Goal: Check status: Check status

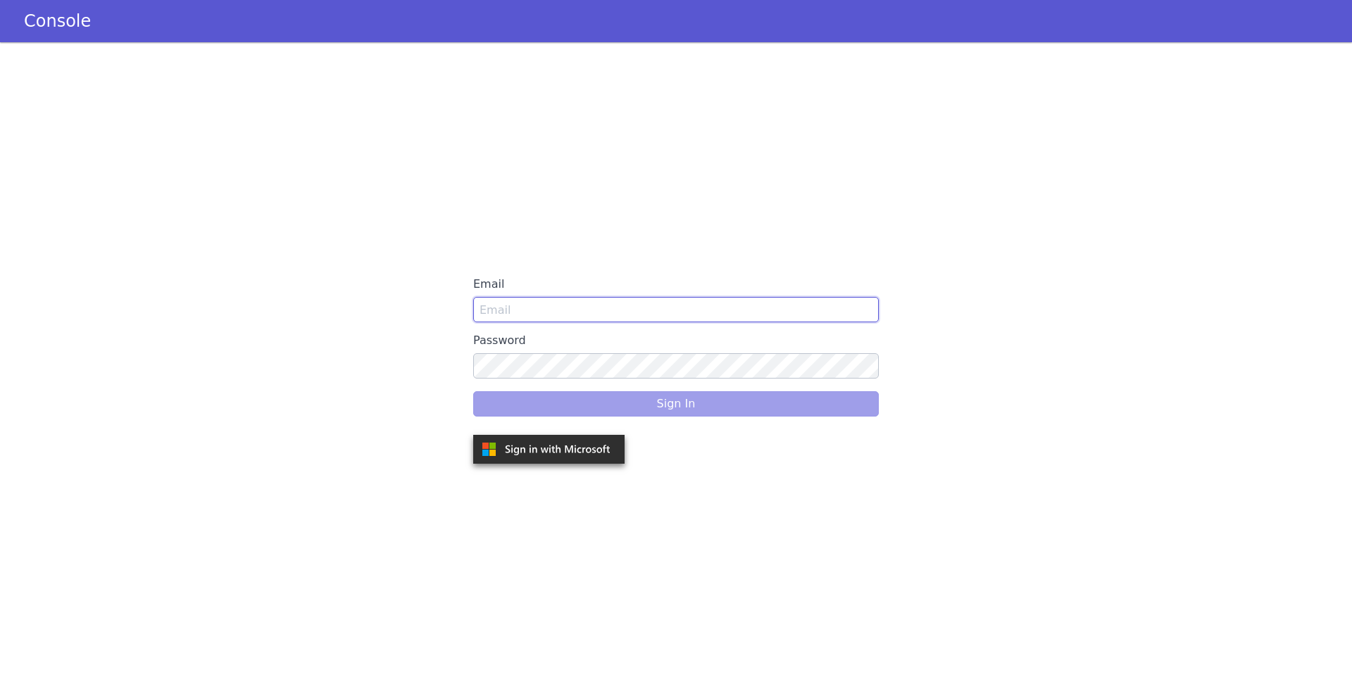
type input "reetika@skit.ai"
click at [629, 411] on div "Sign In" at bounding box center [676, 403] width 406 height 39
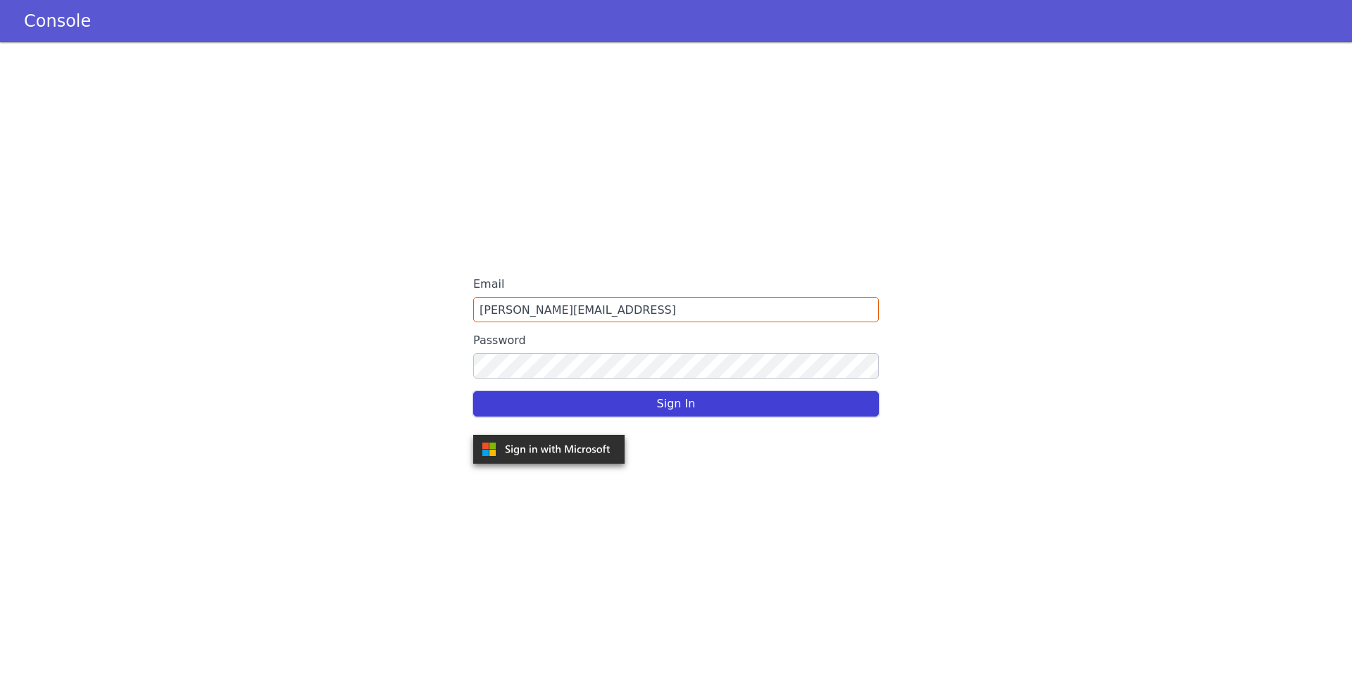
click at [629, 411] on button "Sign In" at bounding box center [676, 403] width 406 height 25
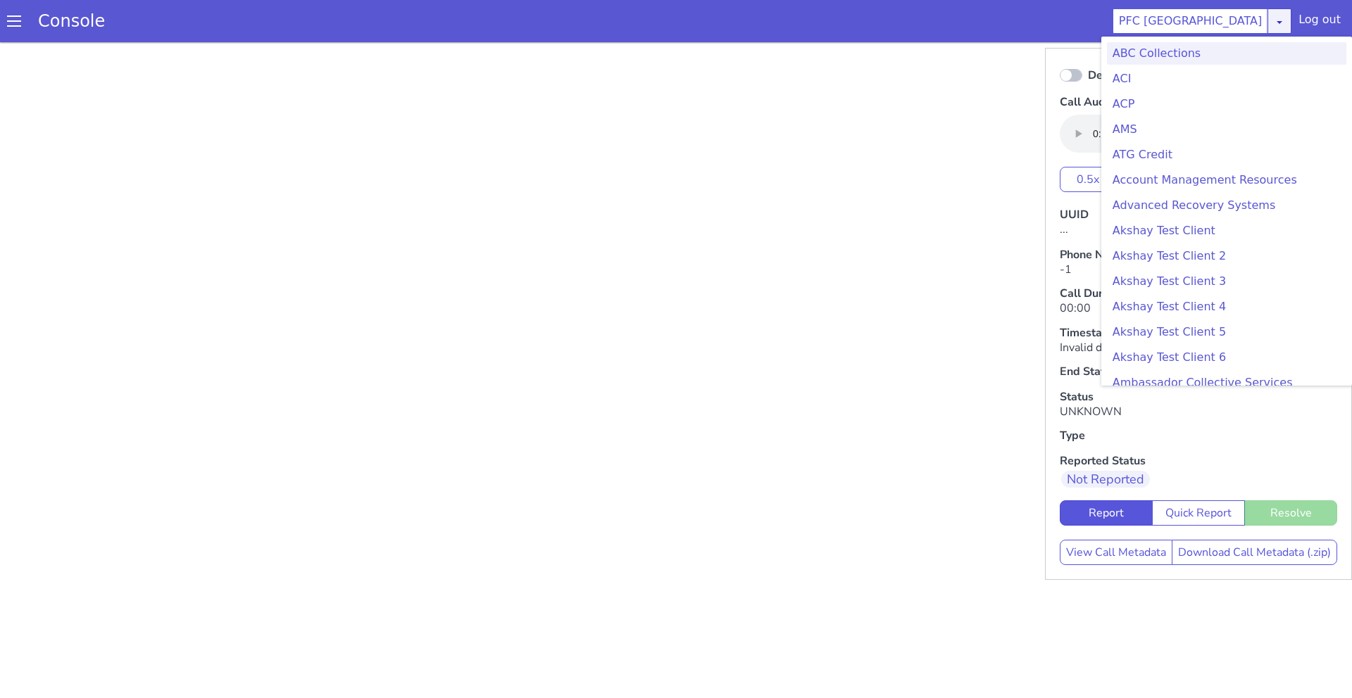
click at [1282, 30] on link at bounding box center [1279, 20] width 24 height 25
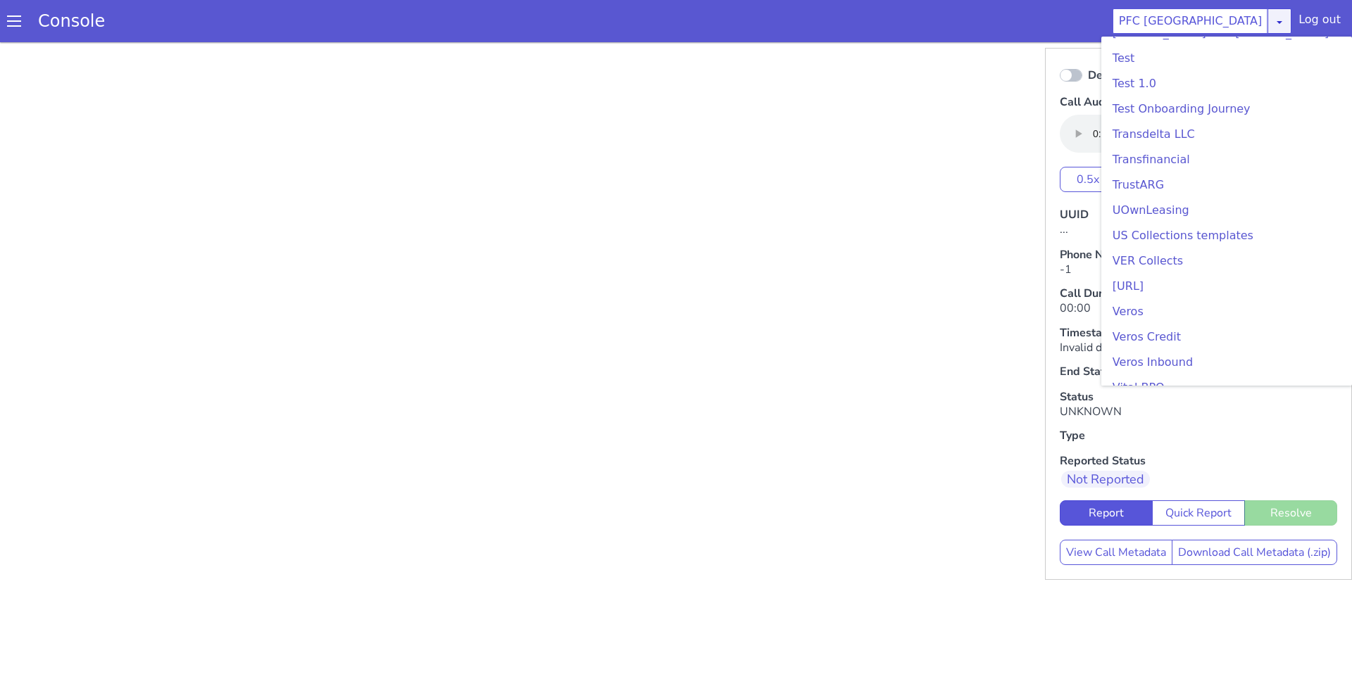
scroll to position [4222, 0]
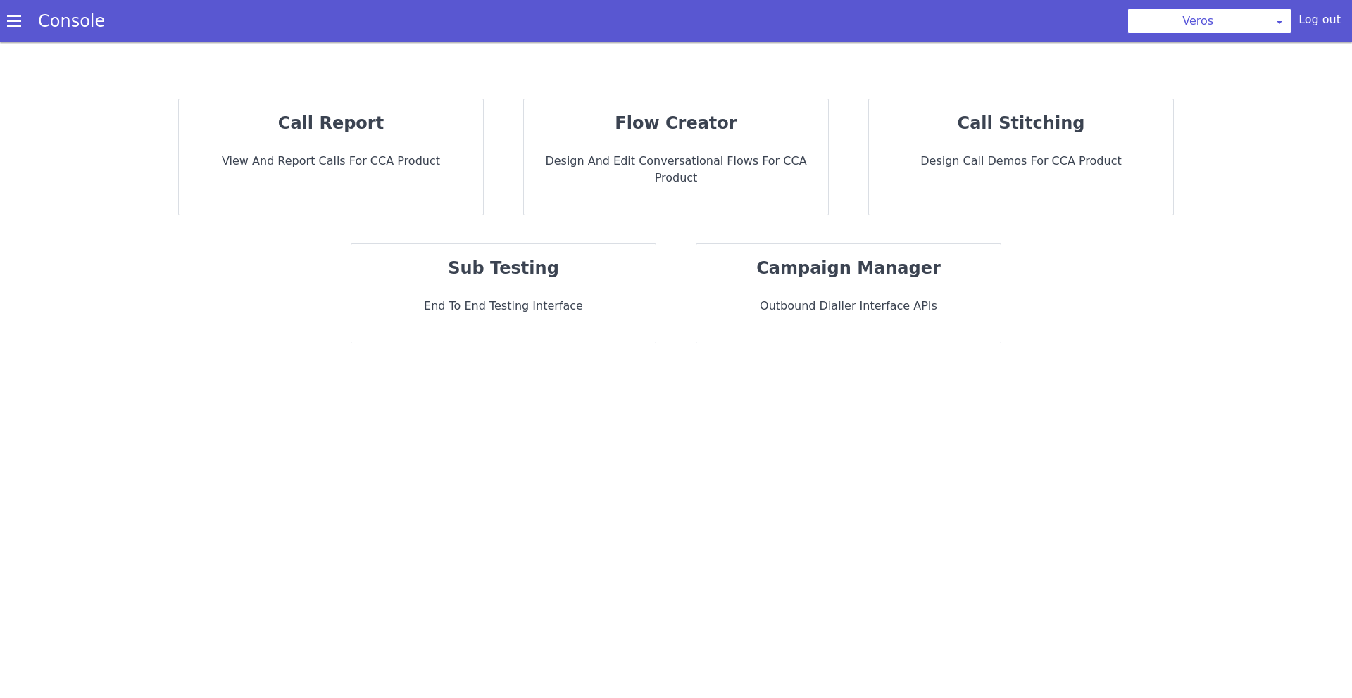
click at [426, 149] on div "call report View and report calls for CCA Product" at bounding box center [331, 156] width 304 height 115
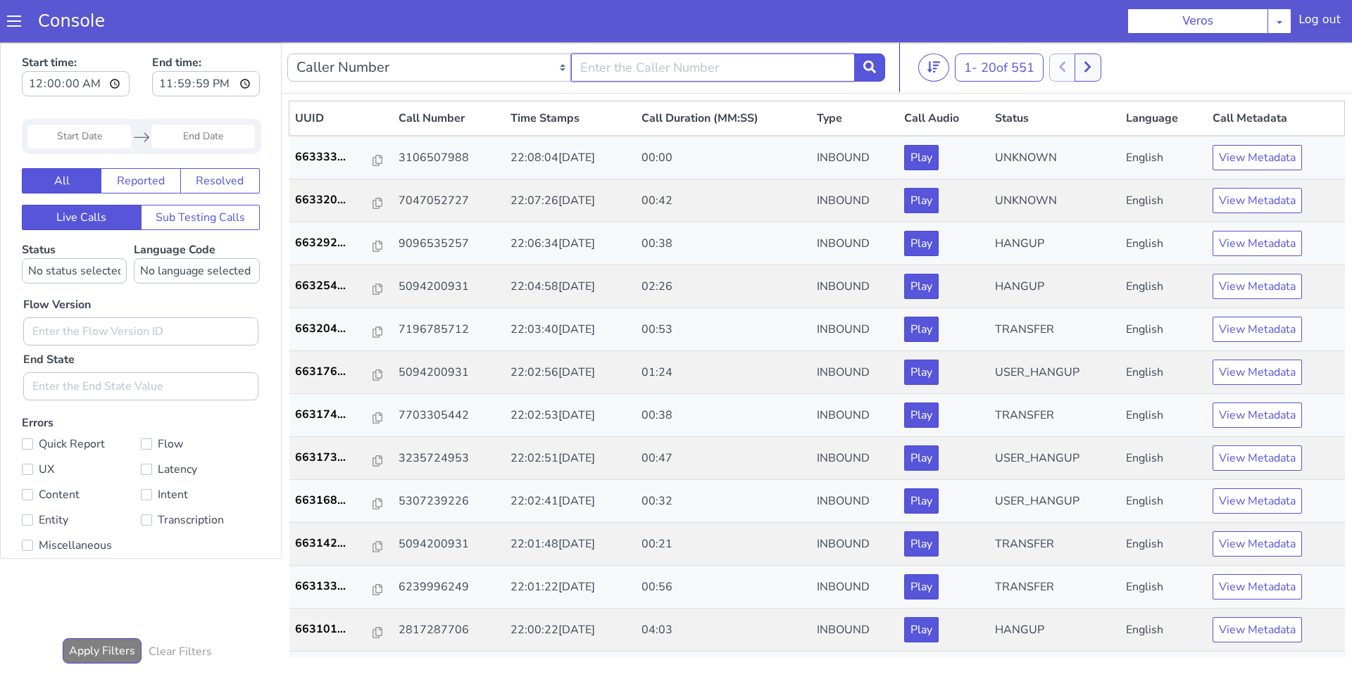
paste input "9496175485"
type input "9496175485"
click at [911, 6] on button at bounding box center [903, 1] width 31 height 28
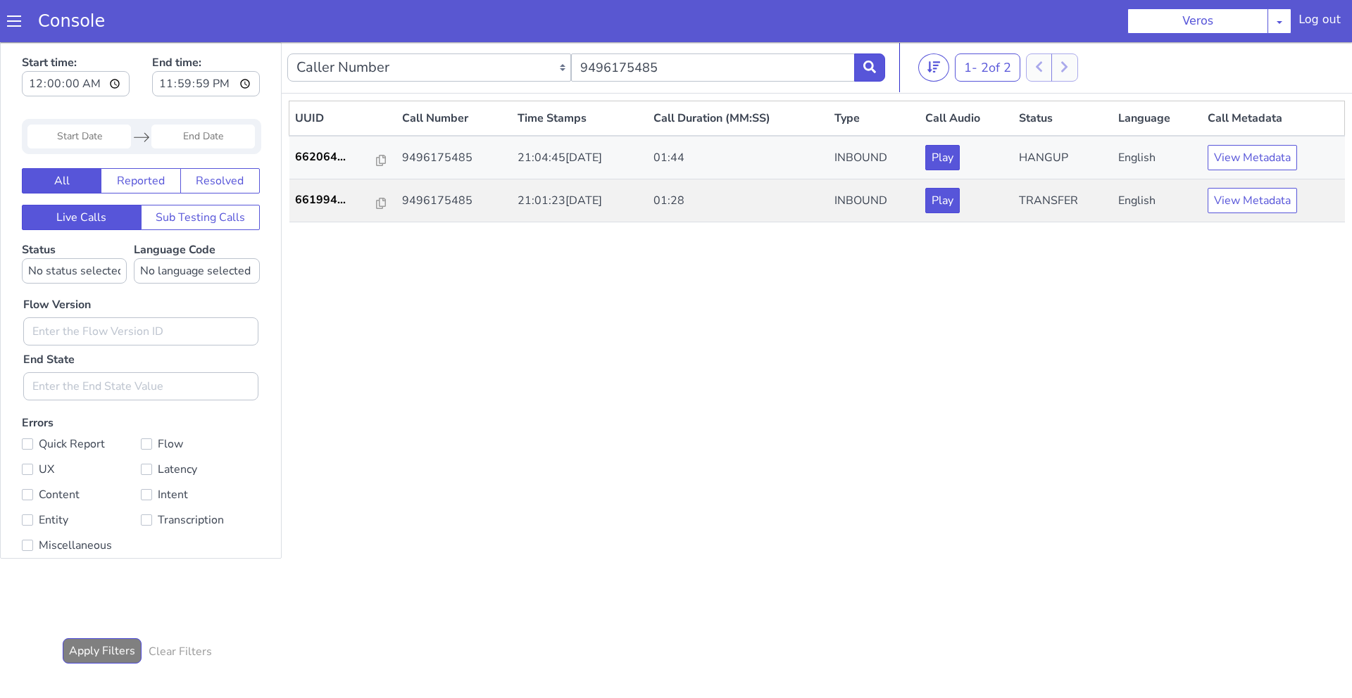
click at [742, 156] on div "UUID Call Number Time Stamps Call Duration (MM:SS) Type Call Audio Status Langu…" at bounding box center [891, 251] width 1056 height 558
click at [325, 182] on p "661994..." at bounding box center [344, 181] width 82 height 17
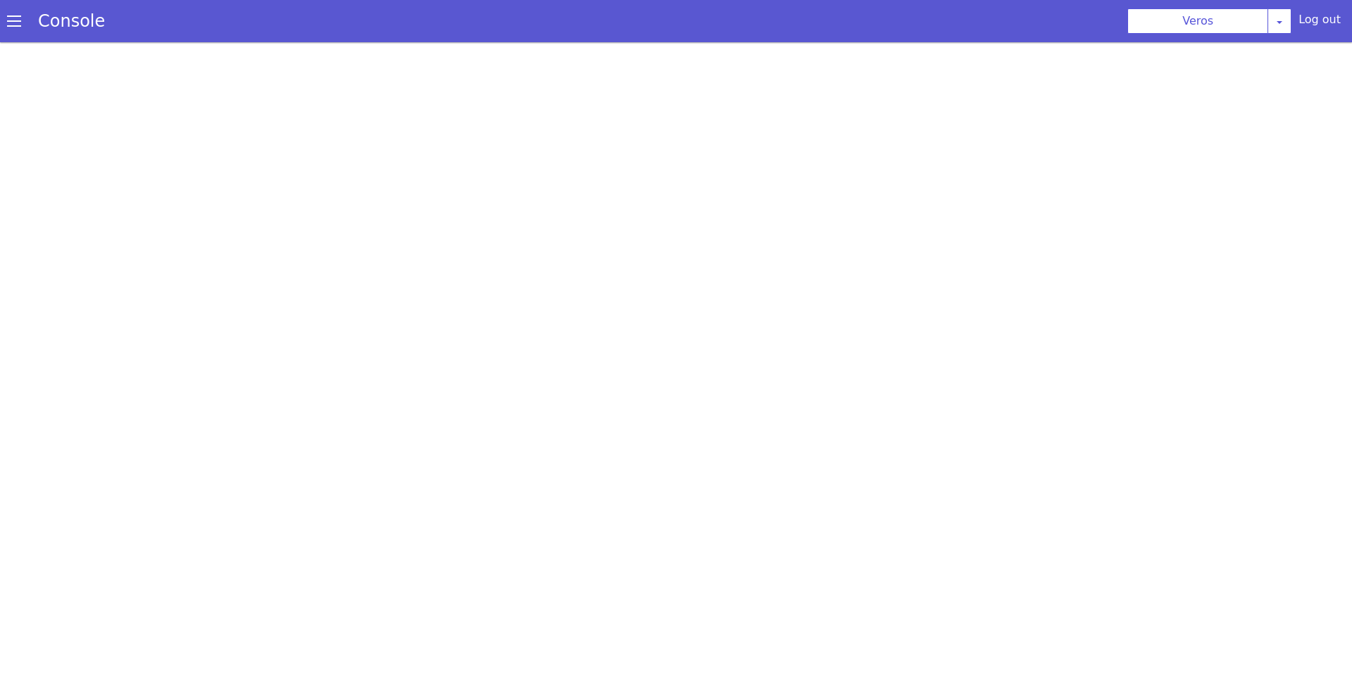
scroll to position [4, 0]
